Goal: Task Accomplishment & Management: Manage account settings

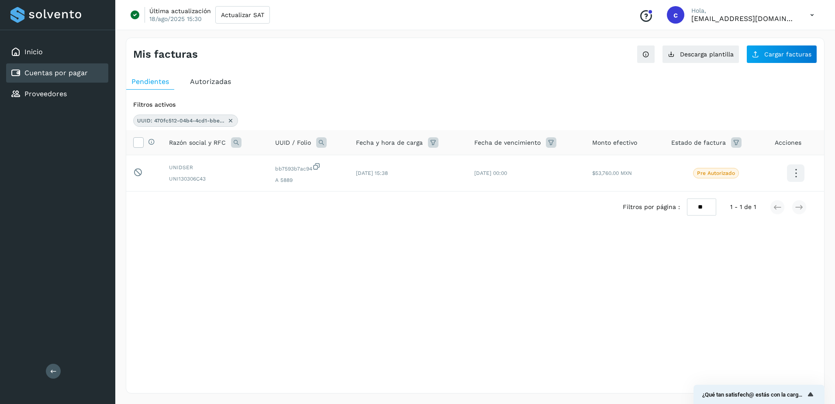
click at [232, 121] on icon at bounding box center [230, 120] width 7 height 7
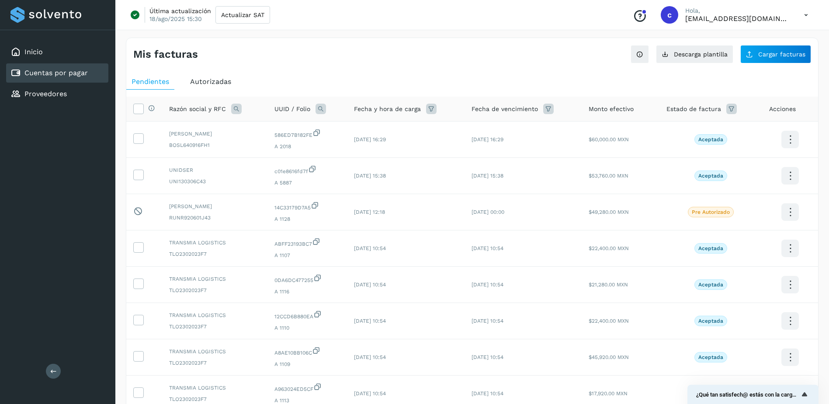
click at [322, 110] on icon at bounding box center [320, 109] width 10 height 10
click at [401, 154] on div "UUID Folio Cancelar Buscar" at bounding box center [379, 150] width 107 height 53
click at [401, 151] on input "text" at bounding box center [379, 145] width 107 height 14
paste input "**********"
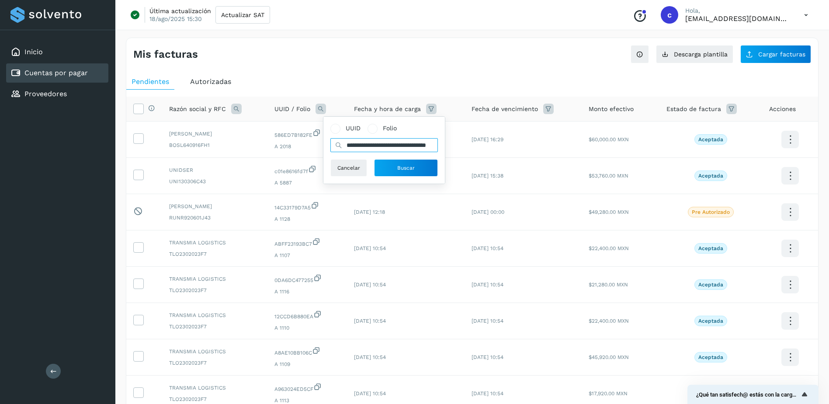
scroll to position [0, 43]
type input "**********"
click at [401, 169] on span "Buscar" at bounding box center [405, 168] width 17 height 8
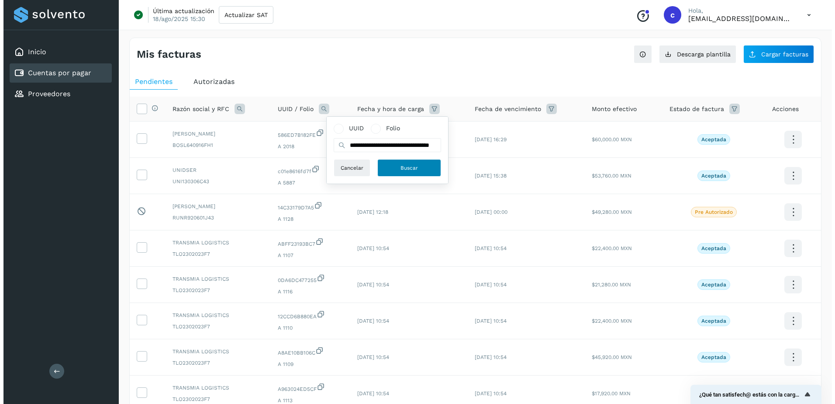
scroll to position [0, 0]
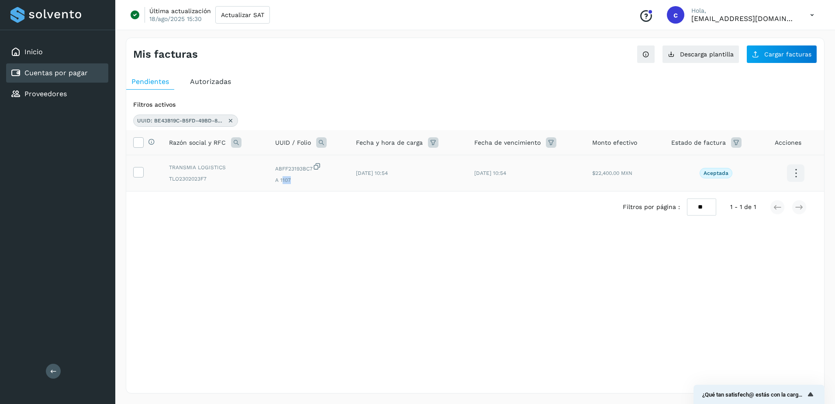
drag, startPoint x: 282, startPoint y: 179, endPoint x: 291, endPoint y: 179, distance: 8.7
click at [291, 179] on span "A 1107" at bounding box center [308, 180] width 66 height 8
click at [290, 179] on span "A 1107" at bounding box center [308, 180] width 66 height 8
drag, startPoint x: 280, startPoint y: 179, endPoint x: 291, endPoint y: 181, distance: 10.6
click at [291, 181] on span "A 1107" at bounding box center [308, 180] width 66 height 8
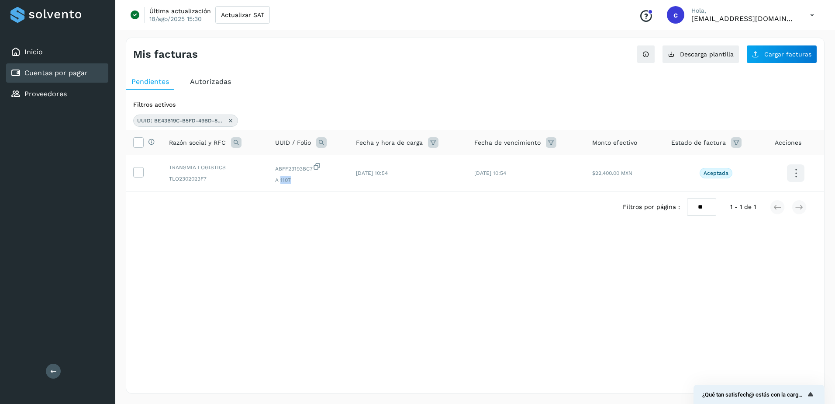
copy span "1107"
click at [33, 77] on link "Cuentas por pagar" at bounding box center [55, 73] width 63 height 8
click at [708, 55] on span "Descarga plantilla" at bounding box center [707, 54] width 54 height 6
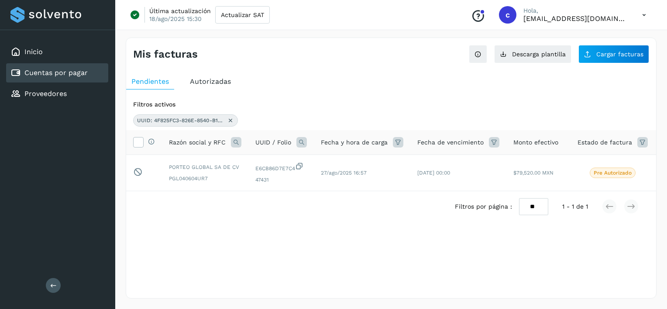
click at [231, 121] on icon at bounding box center [230, 120] width 7 height 7
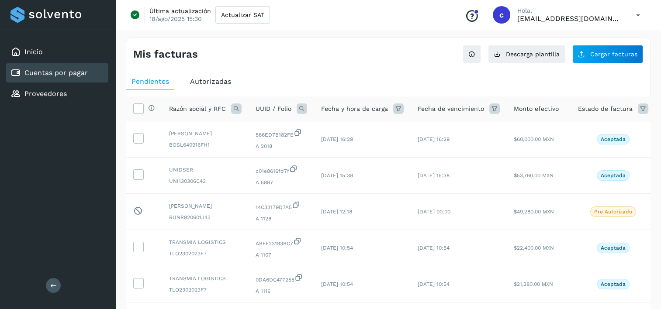
drag, startPoint x: 294, startPoint y: 105, endPoint x: 299, endPoint y: 106, distance: 5.3
click at [294, 104] on div "UUID / Folio" at bounding box center [282, 109] width 52 height 10
click at [300, 107] on icon at bounding box center [302, 109] width 10 height 10
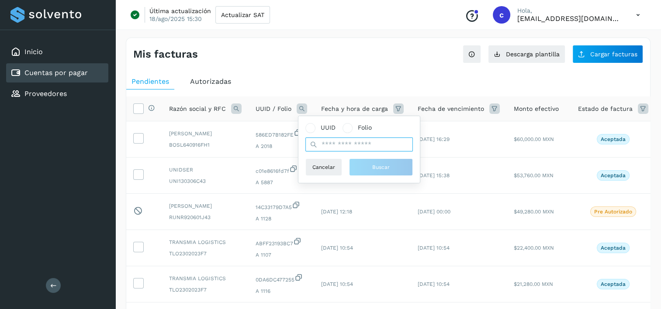
click at [390, 139] on input "text" at bounding box center [358, 145] width 107 height 14
paste input "**********"
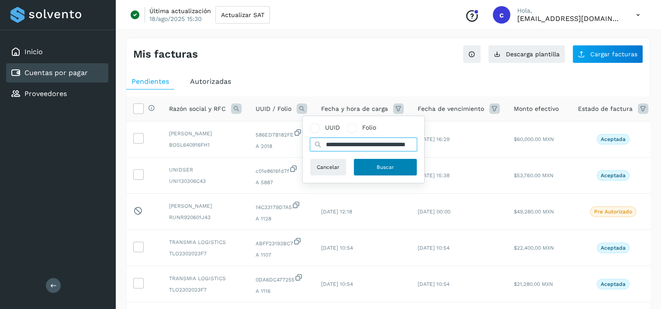
type input "**********"
click at [368, 164] on button "Buscar" at bounding box center [385, 167] width 64 height 17
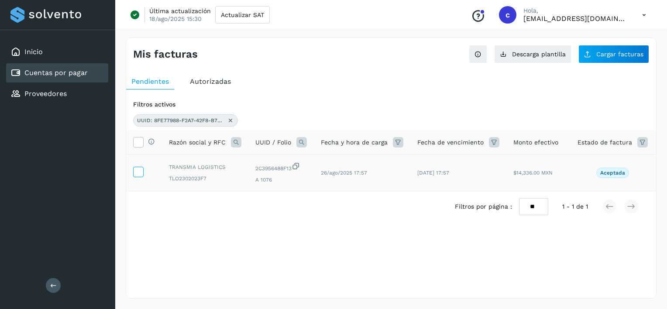
click at [143, 168] on label at bounding box center [138, 172] width 10 height 10
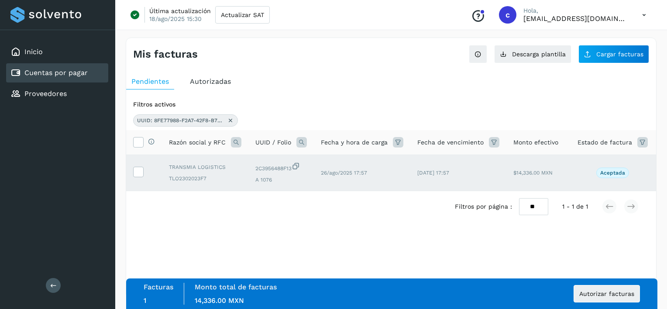
click at [647, 295] on div "Facturas 1 Monto total de facturas Monto total 14,336.00 MXN Autorizar facturas" at bounding box center [392, 294] width 532 height 31
click at [638, 293] on button "Autorizar facturas" at bounding box center [607, 293] width 66 height 17
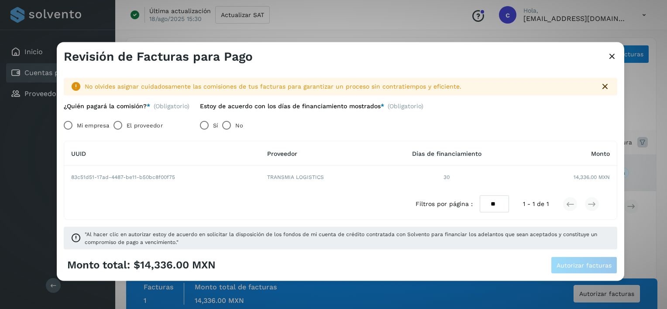
click at [158, 125] on label "El proveedor" at bounding box center [145, 125] width 36 height 17
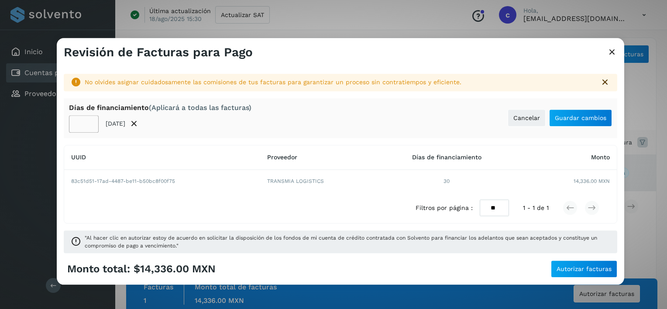
click at [85, 121] on input "**" at bounding box center [84, 123] width 30 height 17
type input "**"
click at [550, 117] on button "Guardar cambios" at bounding box center [580, 118] width 63 height 17
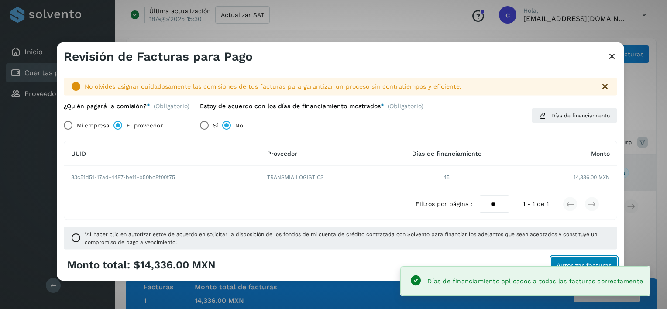
click at [571, 266] on span "Autorizar facturas" at bounding box center [584, 265] width 55 height 6
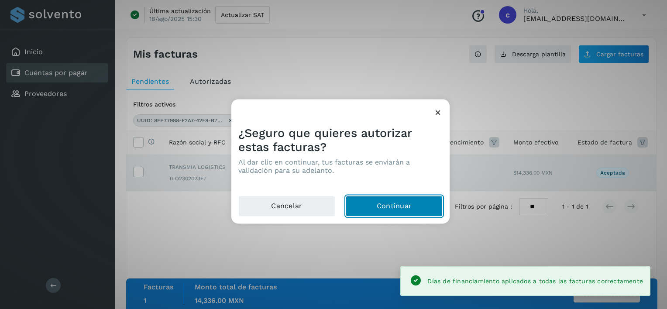
drag, startPoint x: 423, startPoint y: 204, endPoint x: 285, endPoint y: 13, distance: 234.9
click at [423, 202] on button "Continuar" at bounding box center [394, 206] width 97 height 21
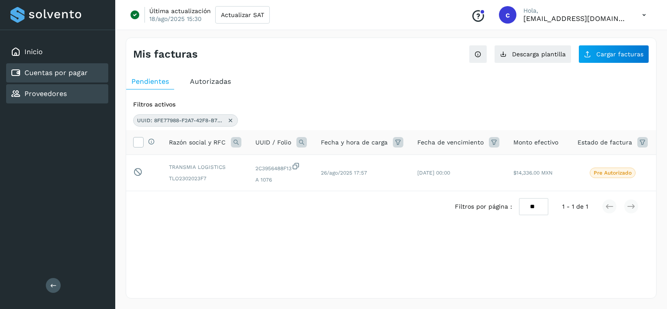
click at [51, 93] on link "Proveedores" at bounding box center [45, 94] width 42 height 8
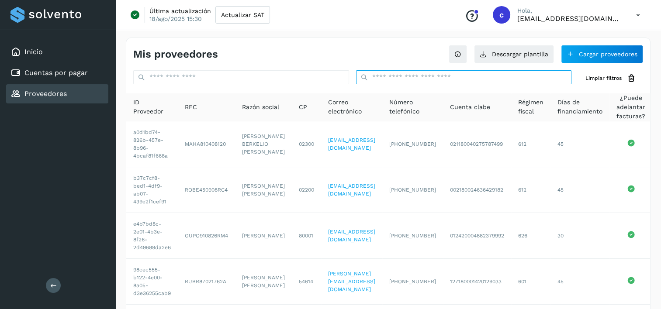
click at [445, 83] on input "text" at bounding box center [464, 77] width 216 height 14
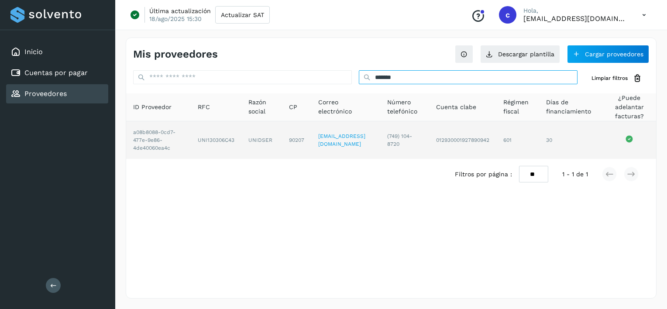
type input "*******"
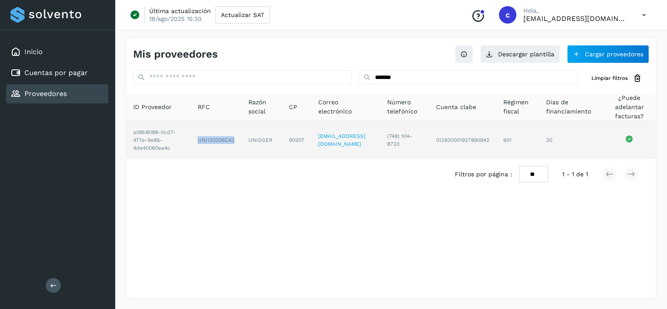
drag, startPoint x: 189, startPoint y: 147, endPoint x: 231, endPoint y: 143, distance: 41.6
click at [231, 143] on td "UNI130306C43" at bounding box center [216, 140] width 51 height 38
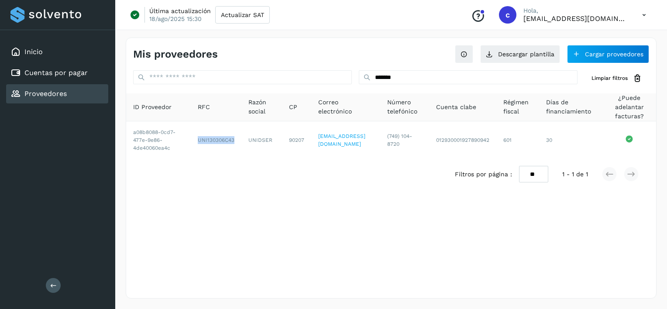
copy td "UNI130306C43"
click at [55, 69] on link "Cuentas por pagar" at bounding box center [55, 73] width 63 height 8
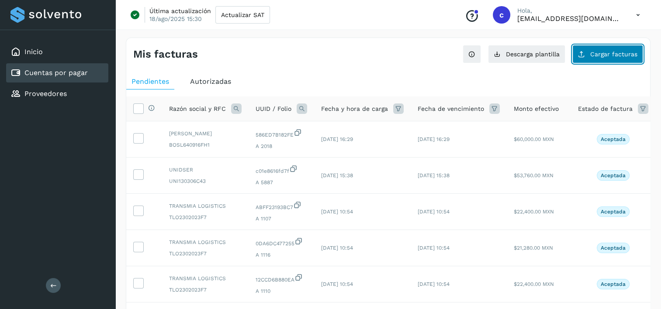
click at [621, 48] on button "Cargar facturas" at bounding box center [607, 54] width 71 height 18
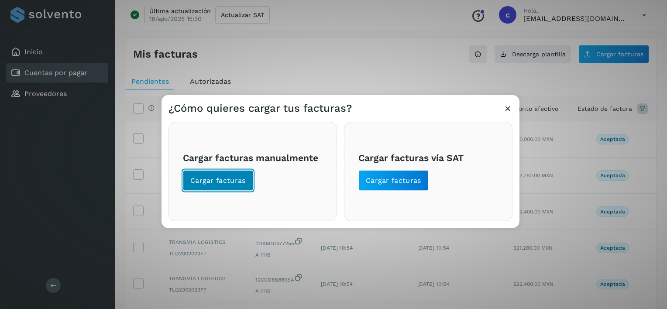
click at [235, 182] on span "Cargar facturas" at bounding box center [217, 181] width 55 height 10
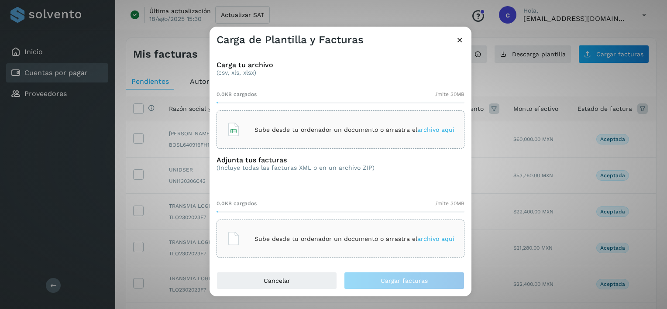
click at [373, 116] on div "Sube desde tu ordenador un documento o arrastra el archivo aquí" at bounding box center [341, 129] width 248 height 38
click at [300, 234] on div "Sube desde tu ordenador un documento o arrastra el archivo aquí" at bounding box center [341, 239] width 228 height 24
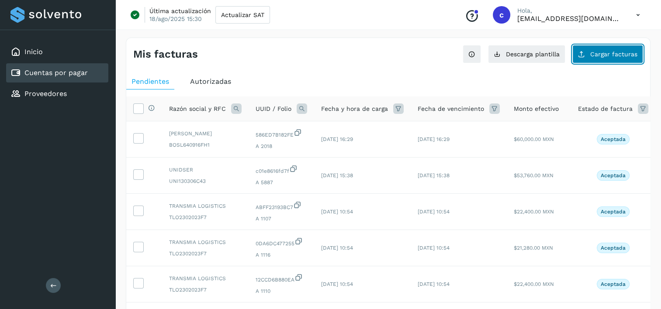
click at [606, 52] on span "Cargar facturas" at bounding box center [613, 54] width 47 height 6
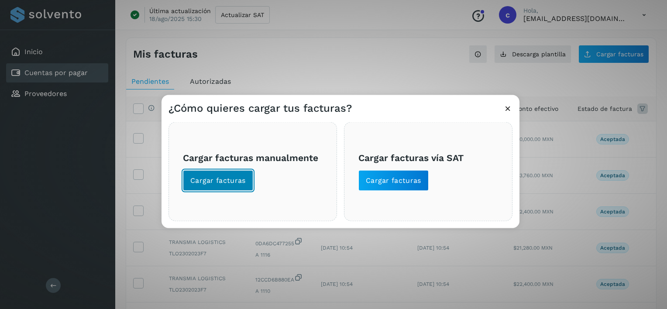
click at [199, 186] on button "Cargar facturas" at bounding box center [218, 180] width 70 height 21
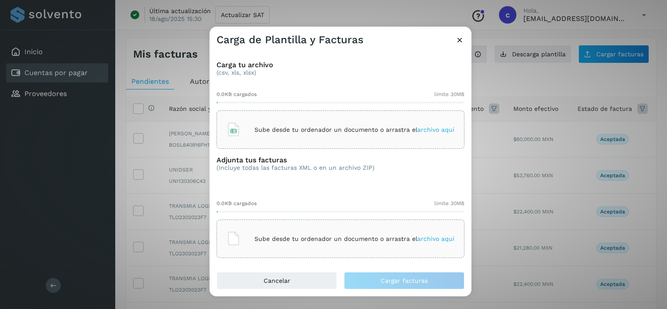
click at [266, 119] on div "Sube desde tu ordenador un documento o arrastra el archivo aquí" at bounding box center [341, 130] width 228 height 24
click at [298, 238] on p "Sube desde tu ordenador un documento o arrastra el archivo aquí" at bounding box center [355, 238] width 200 height 7
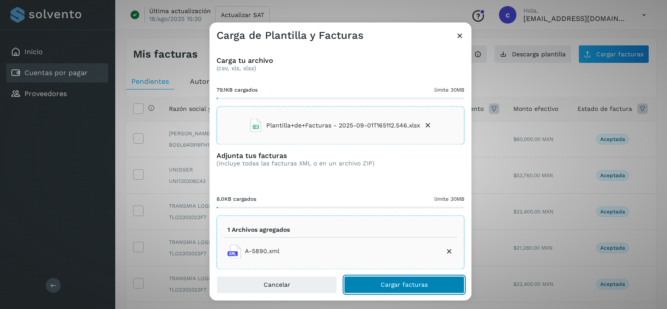
click at [367, 281] on button "Cargar facturas" at bounding box center [404, 284] width 121 height 17
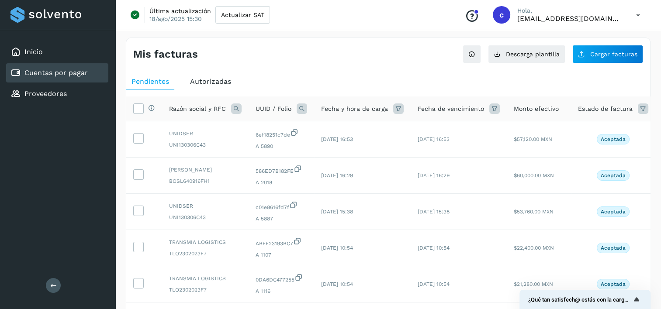
drag, startPoint x: 303, startPoint y: 107, endPoint x: 306, endPoint y: 112, distance: 6.1
click at [303, 107] on icon at bounding box center [302, 109] width 10 height 10
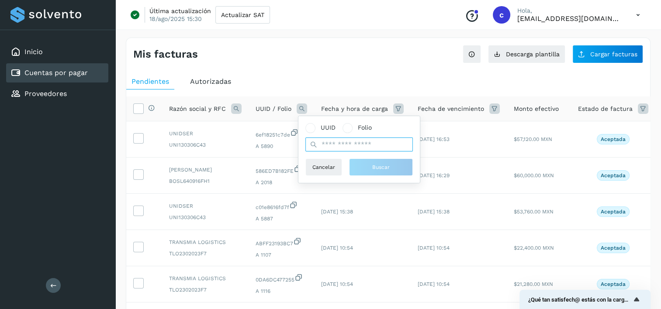
click at [362, 146] on input "text" at bounding box center [358, 145] width 107 height 14
paste input "**********"
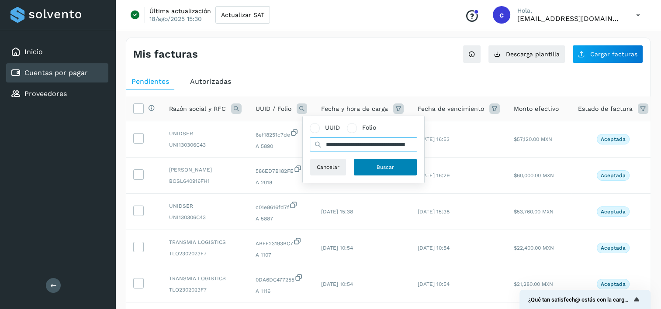
type input "**********"
click at [370, 163] on button "Buscar" at bounding box center [385, 167] width 64 height 17
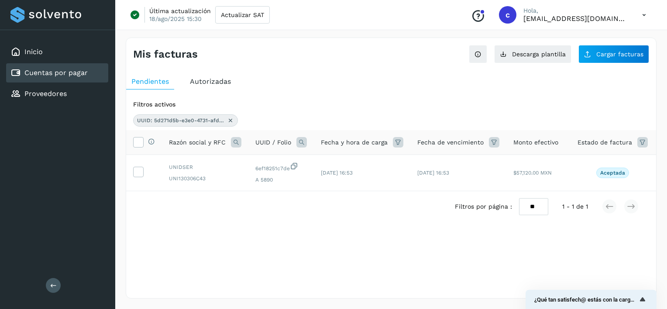
click at [230, 117] on icon at bounding box center [230, 120] width 7 height 7
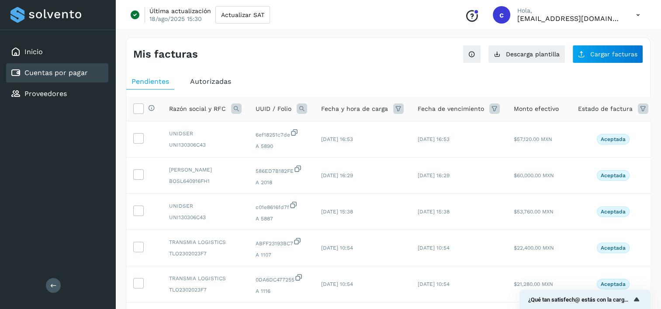
click at [302, 106] on icon at bounding box center [302, 109] width 10 height 10
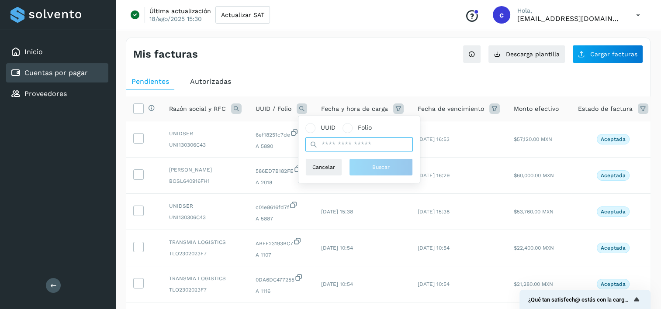
click at [383, 145] on input "text" at bounding box center [358, 145] width 107 height 14
paste input "**********"
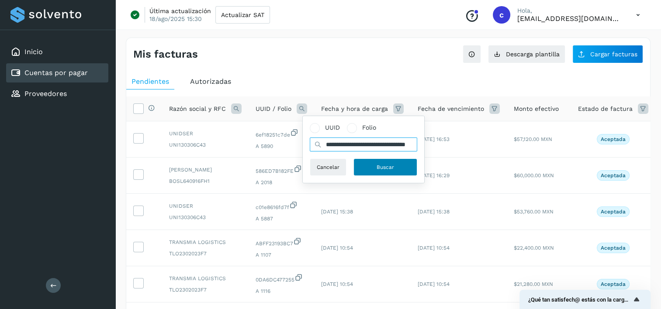
type input "**********"
click at [376, 173] on button "Buscar" at bounding box center [385, 167] width 64 height 17
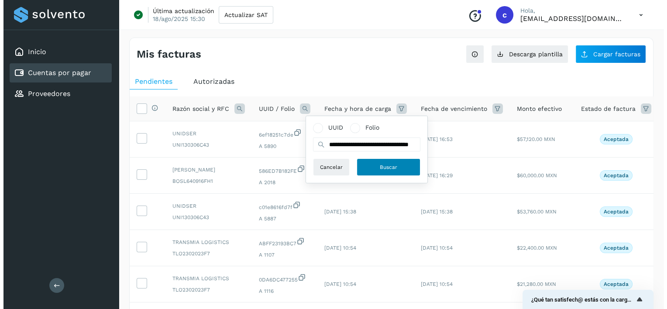
scroll to position [0, 0]
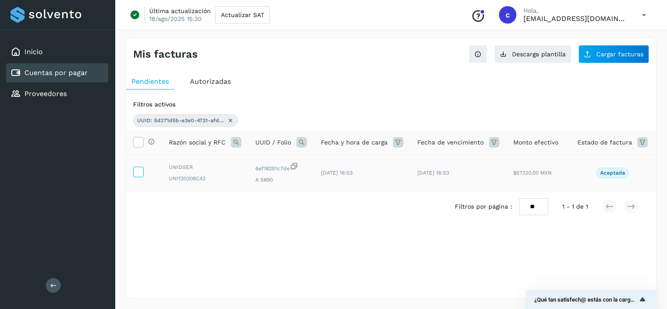
click at [138, 168] on icon at bounding box center [138, 171] width 9 height 9
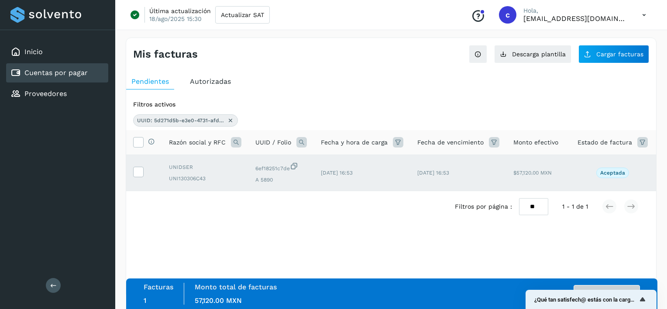
click at [599, 285] on div "Facturas 1 Monto total de facturas Monto total 57,120.00 MXN Autorizar facturas" at bounding box center [392, 294] width 497 height 22
click at [598, 287] on button "Autorizar facturas" at bounding box center [607, 293] width 66 height 17
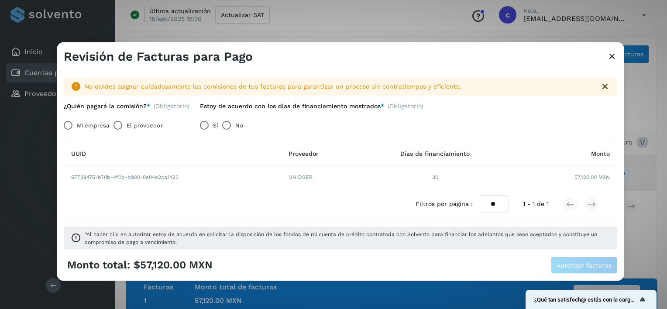
click at [149, 128] on label "El proveedor" at bounding box center [145, 125] width 36 height 17
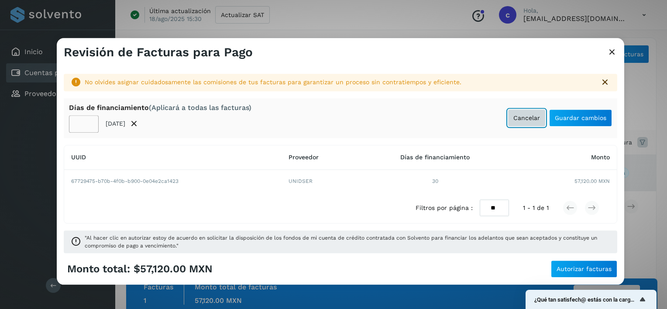
click at [521, 118] on span "Cancelar" at bounding box center [527, 118] width 27 height 6
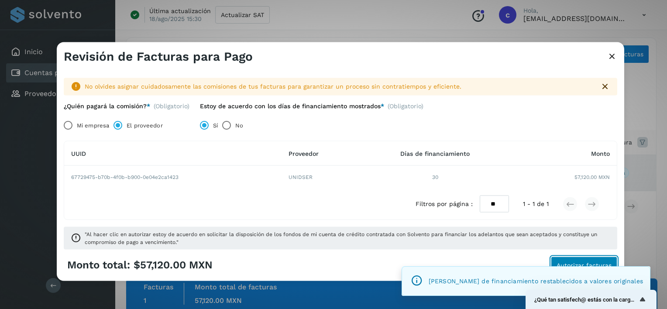
click at [579, 260] on button "Autorizar facturas" at bounding box center [584, 264] width 66 height 17
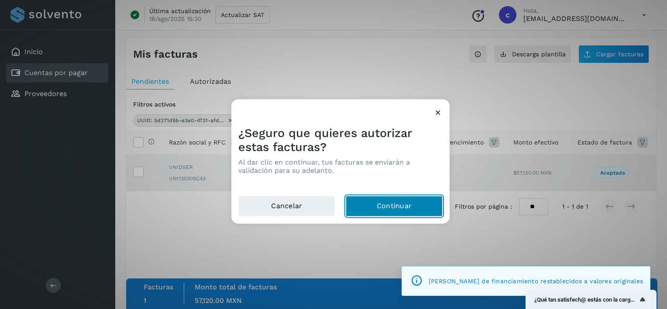
click at [425, 197] on button "Continuar" at bounding box center [394, 206] width 97 height 21
